Goal: Find specific page/section: Find specific page/section

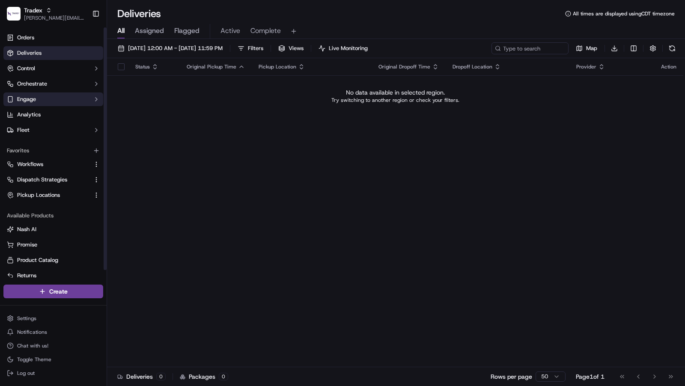
click at [28, 105] on button "Engage" at bounding box center [53, 99] width 100 height 14
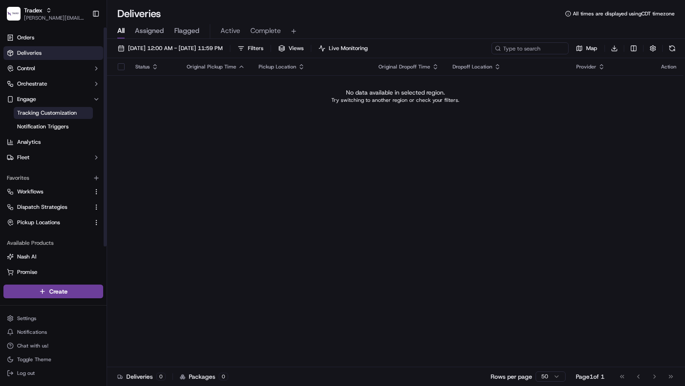
click at [28, 112] on span "Tracking Customization" at bounding box center [47, 113] width 60 height 8
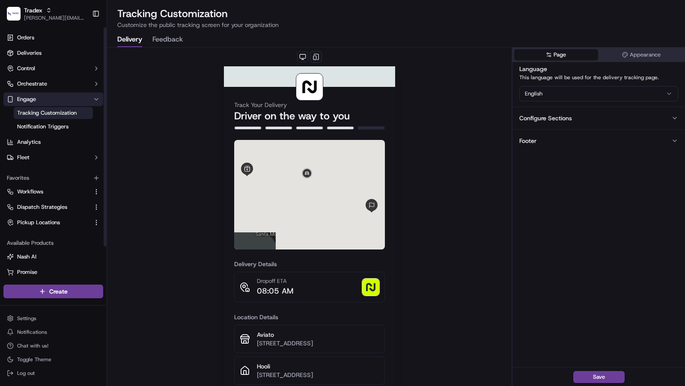
click at [28, 99] on span "Engage" at bounding box center [26, 99] width 19 height 8
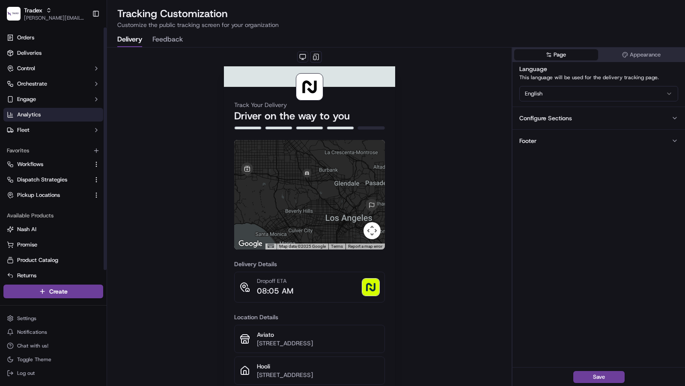
click at [28, 114] on span "Analytics" at bounding box center [29, 115] width 24 height 8
